Goal: Transaction & Acquisition: Purchase product/service

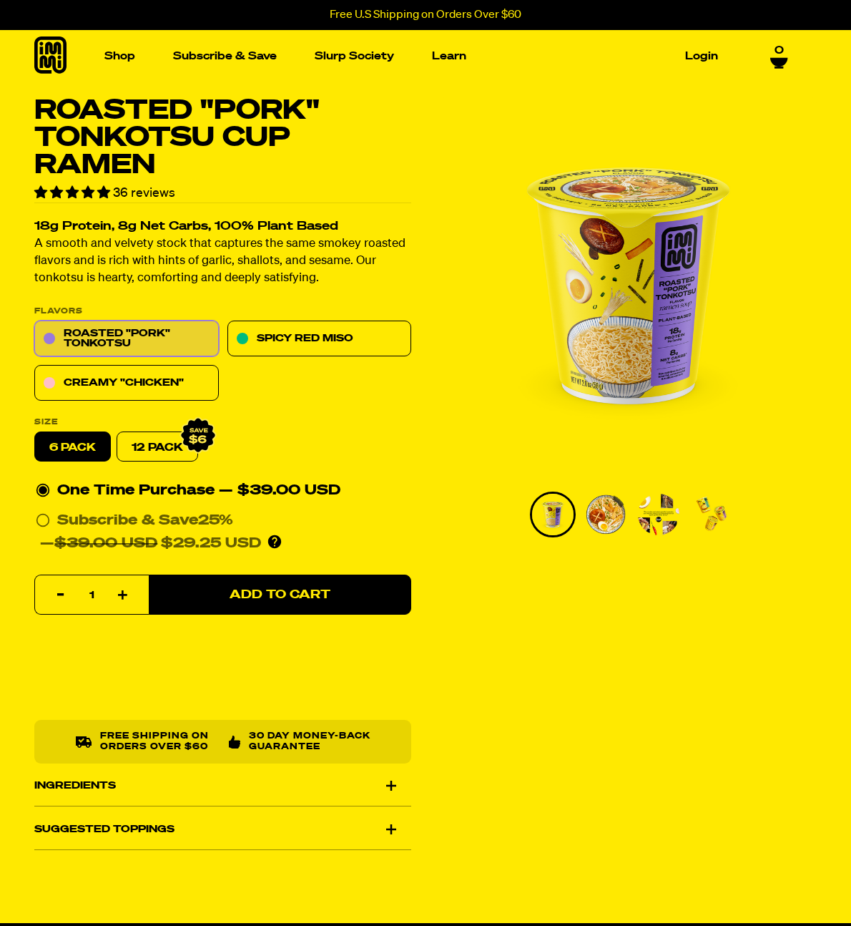
click at [180, 449] on icon at bounding box center [198, 435] width 37 height 37
click at [147, 445] on link "12 Pack" at bounding box center [158, 447] width 82 height 30
radio input "false"
